Goal: Understand process/instructions: Learn how to perform a task or action

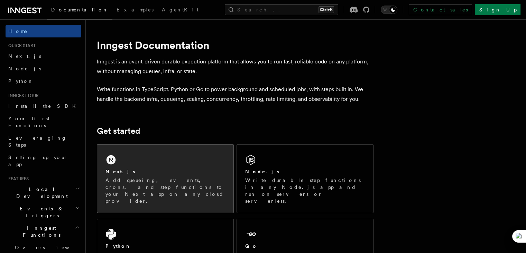
drag, startPoint x: 0, startPoint y: 0, endPoint x: 148, endPoint y: 153, distance: 212.7
click at [148, 153] on div "Next.js Add queueing, events, crons, and step functions to your Next app on any…" at bounding box center [165, 178] width 136 height 68
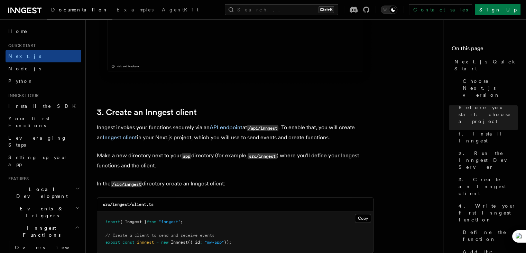
scroll to position [796, 0]
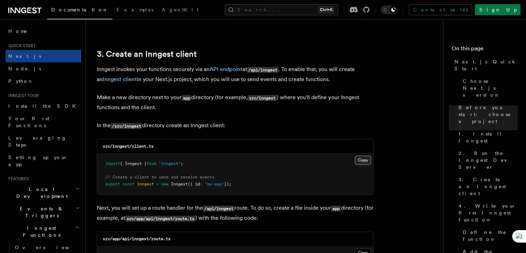
click at [358, 158] on button "Copy Copied" at bounding box center [363, 159] width 16 height 9
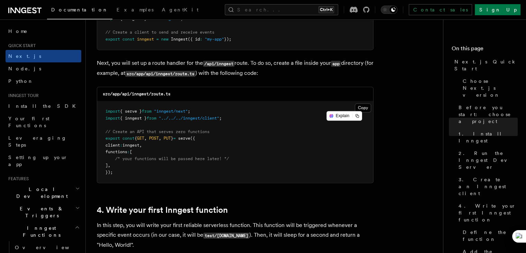
scroll to position [941, 0]
click at [363, 108] on button "Copy Copied" at bounding box center [363, 107] width 16 height 9
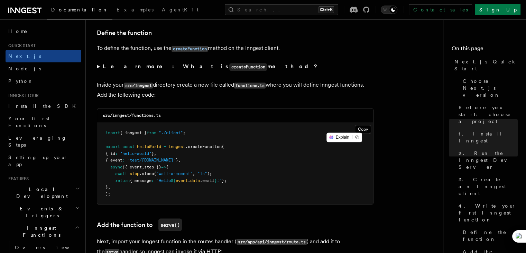
scroll to position [1180, 0]
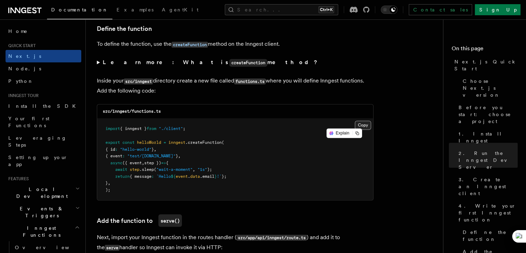
click at [363, 125] on button "Copy Copied" at bounding box center [363, 124] width 16 height 9
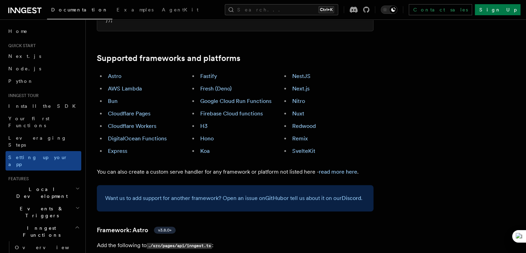
scroll to position [521, 0]
